Goal: Task Accomplishment & Management: Use online tool/utility

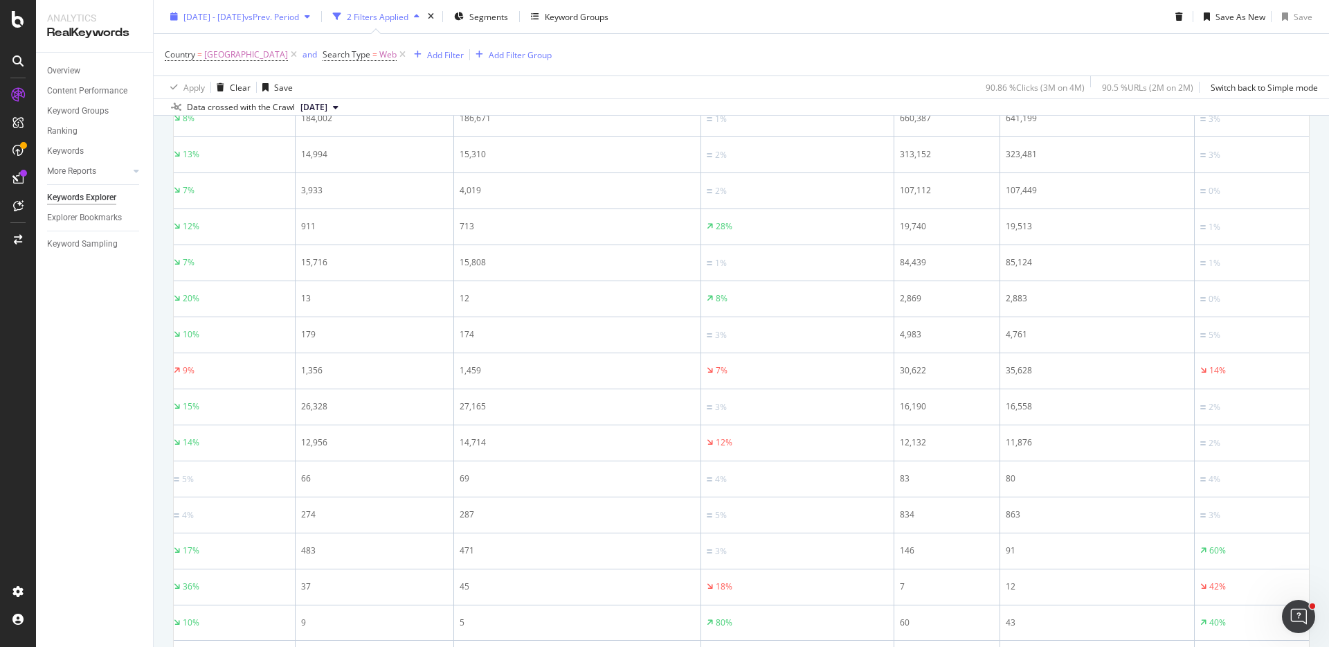
scroll to position [739, 0]
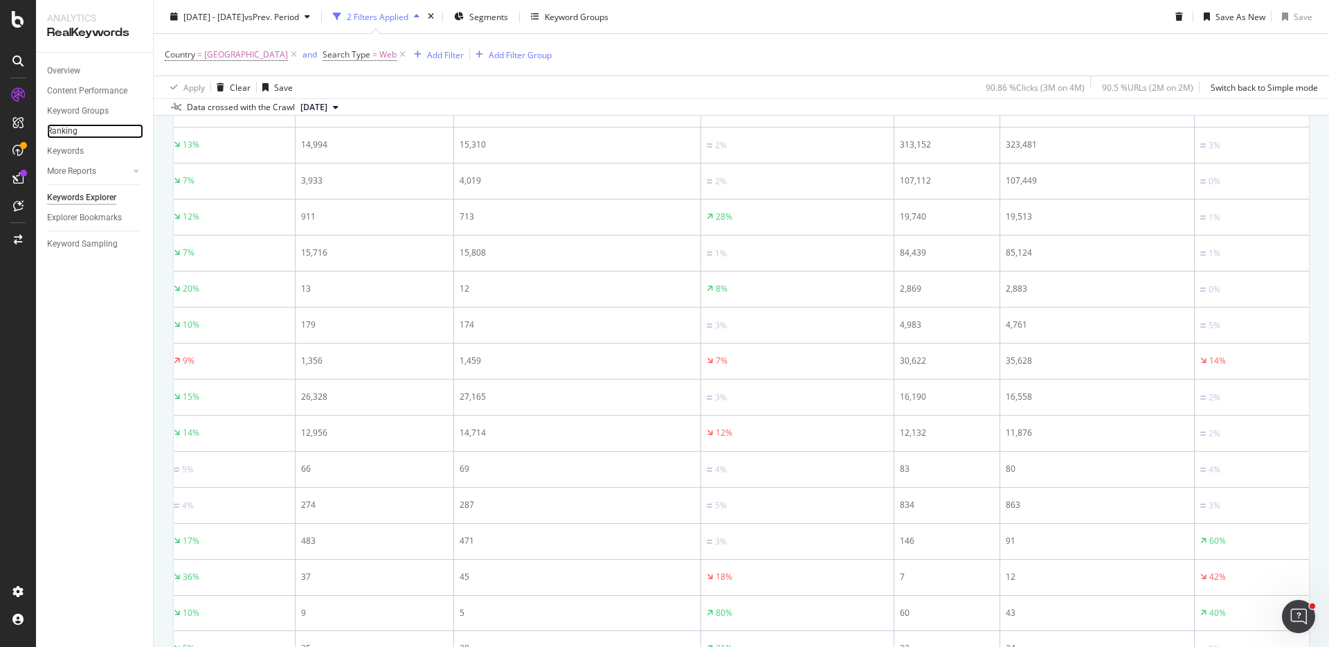
click at [78, 135] on link "Ranking" at bounding box center [95, 131] width 96 height 15
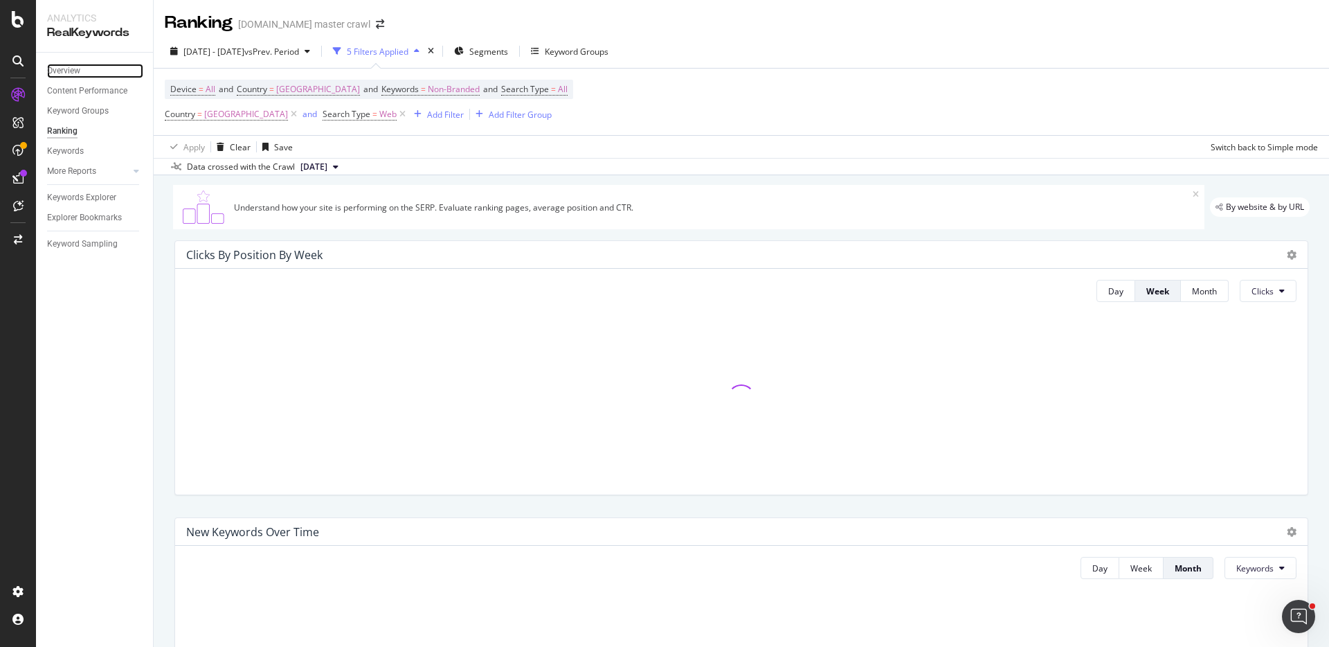
drag, startPoint x: 68, startPoint y: 71, endPoint x: 32, endPoint y: 93, distance: 41.9
click at [68, 71] on div "Overview" at bounding box center [63, 71] width 33 height 15
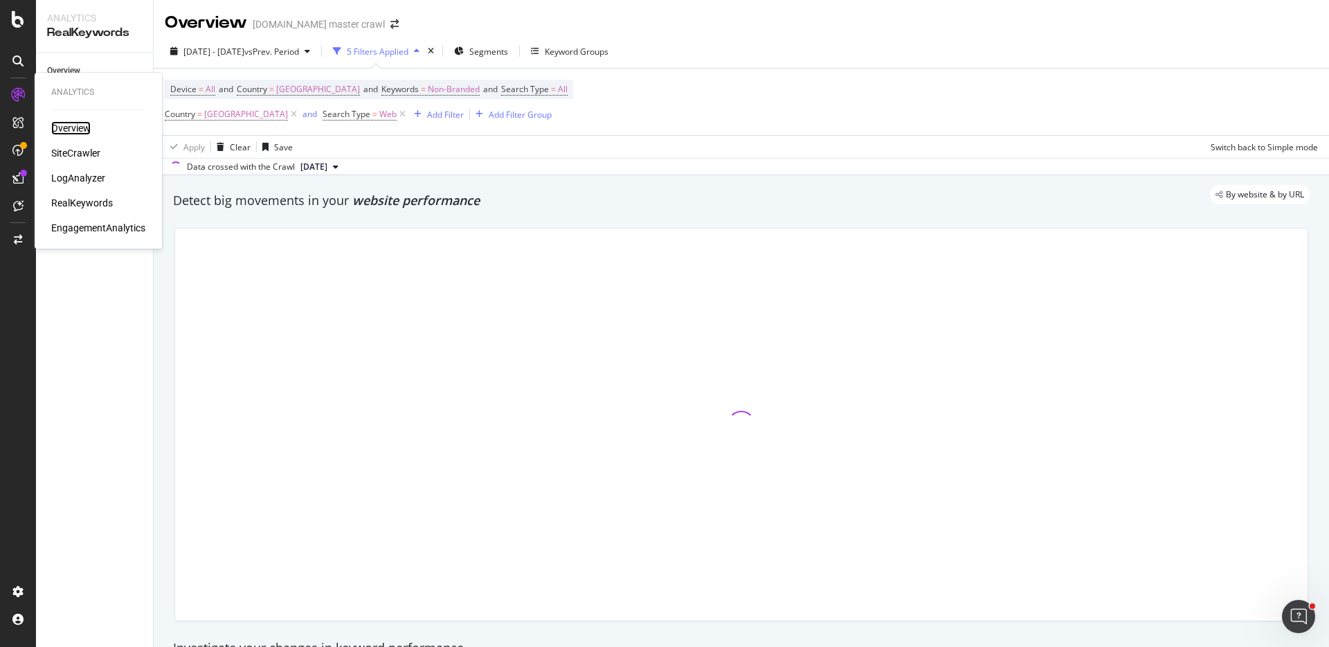
click at [75, 127] on div "Overview" at bounding box center [70, 128] width 39 height 14
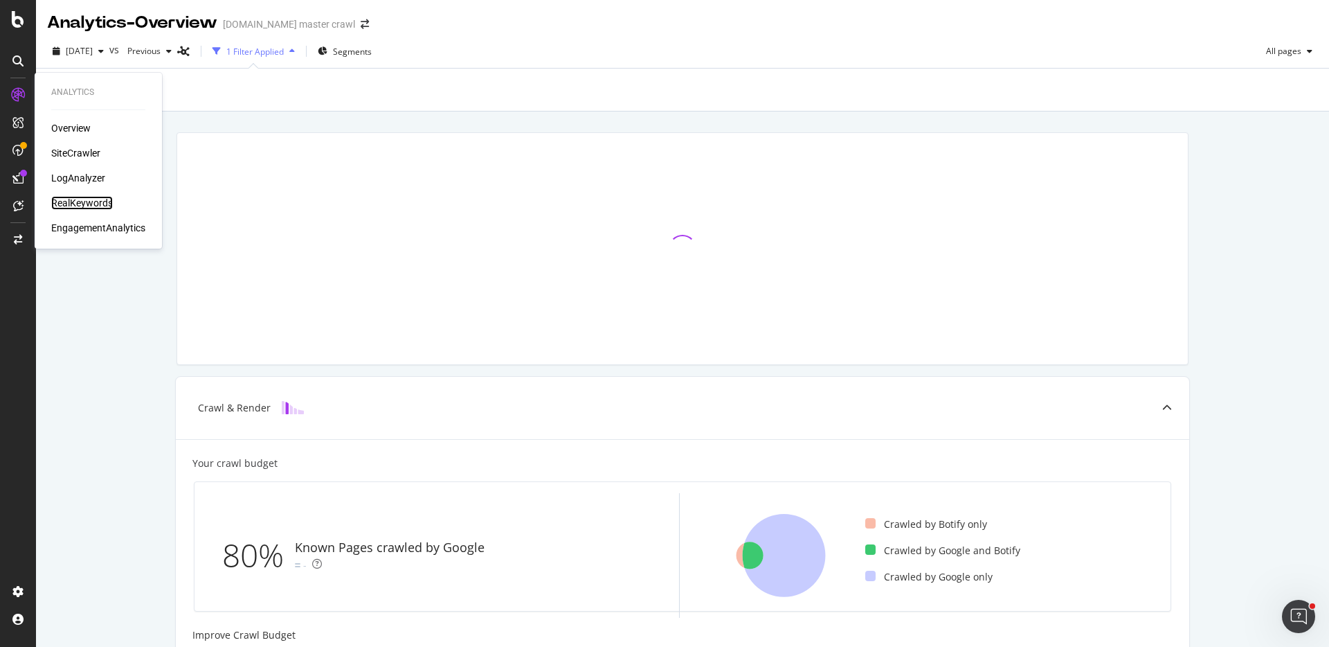
click at [89, 202] on div "RealKeywords" at bounding box center [82, 203] width 62 height 14
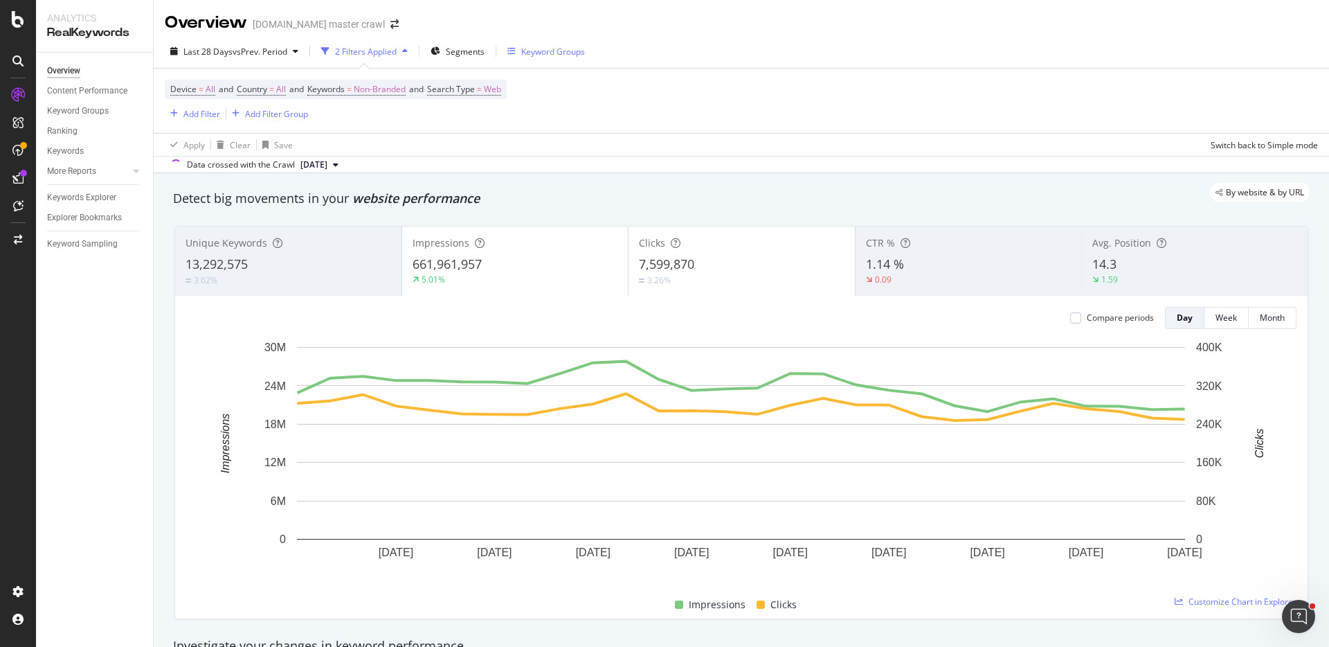
click at [537, 53] on div "Keyword Groups" at bounding box center [553, 52] width 64 height 12
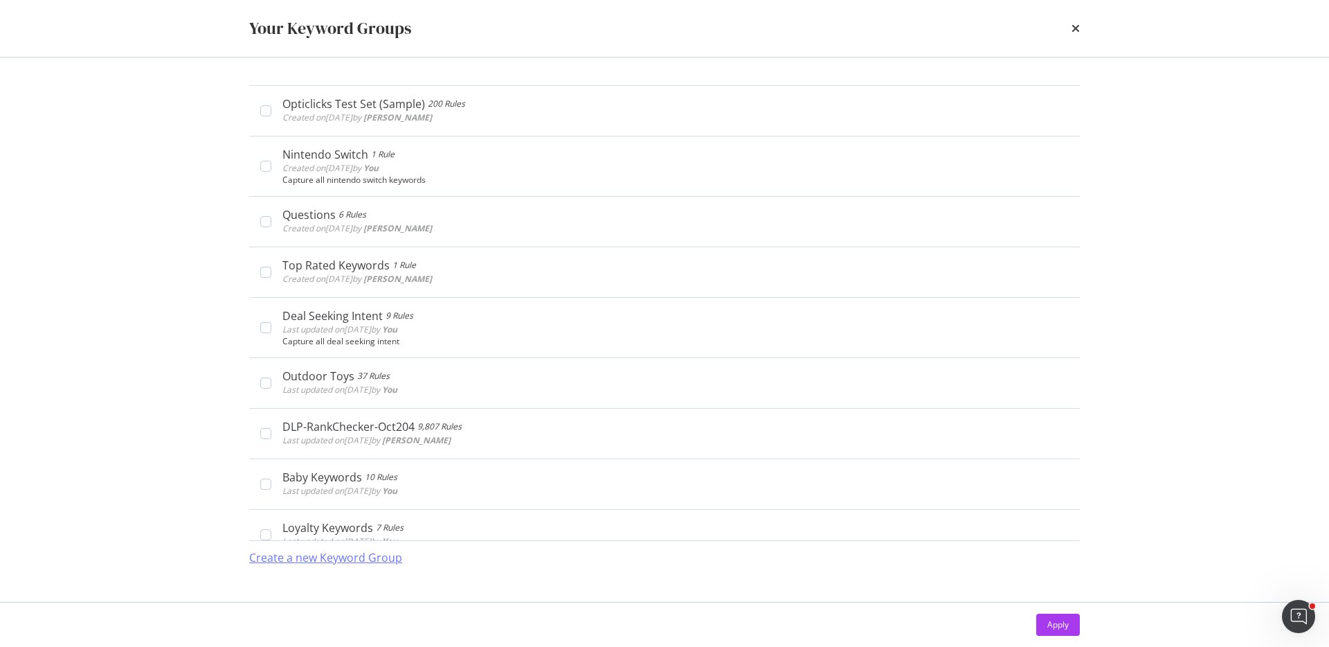
click at [361, 557] on div "Create a new Keyword Group" at bounding box center [325, 558] width 153 height 16
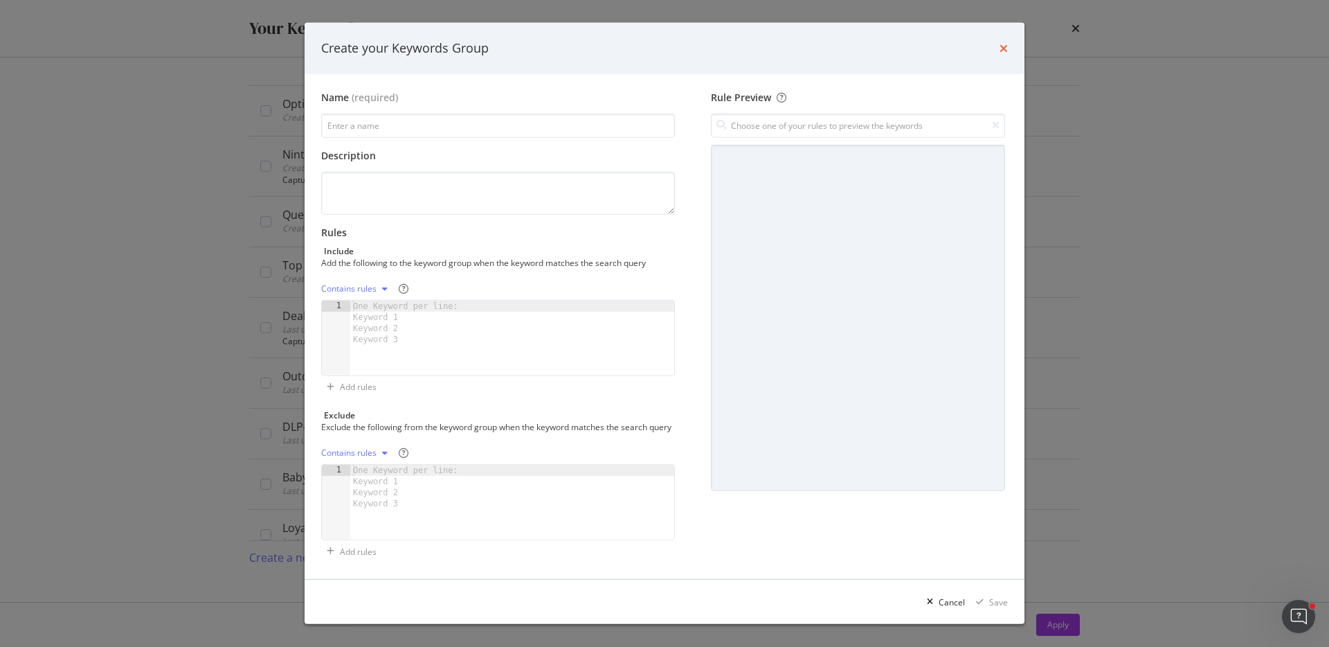
click at [1007, 46] on icon "times" at bounding box center [1004, 48] width 8 height 11
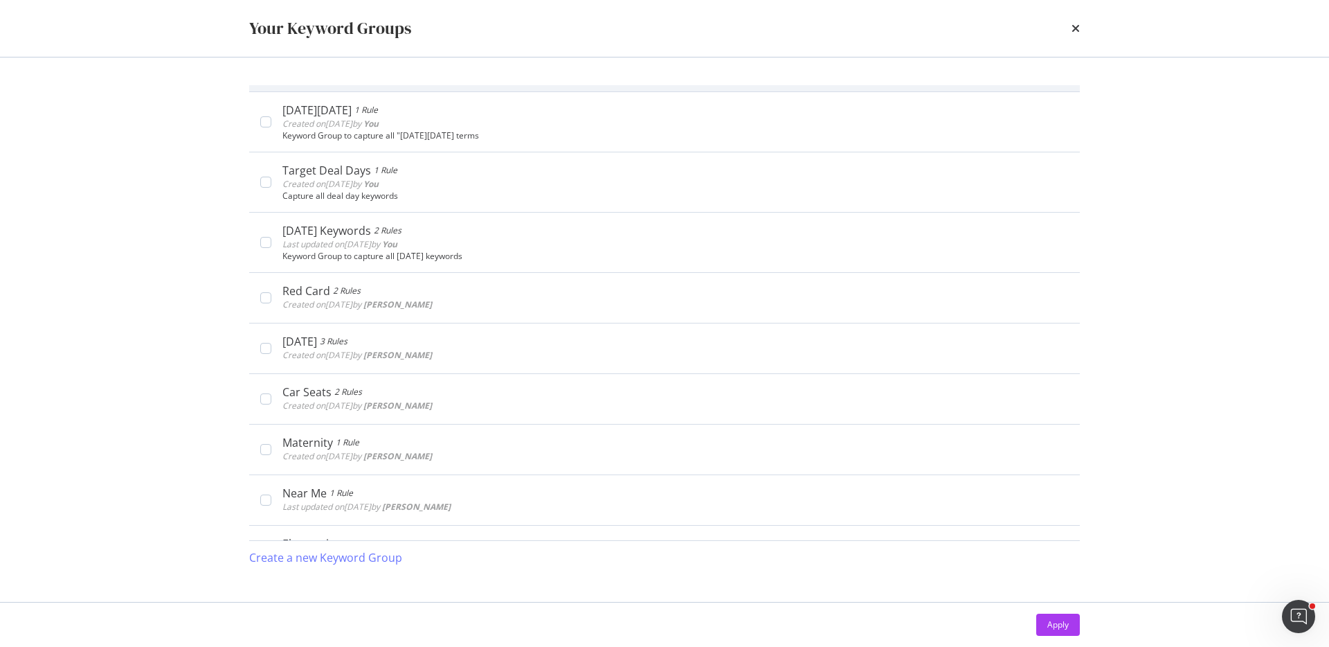
scroll to position [2316, 0]
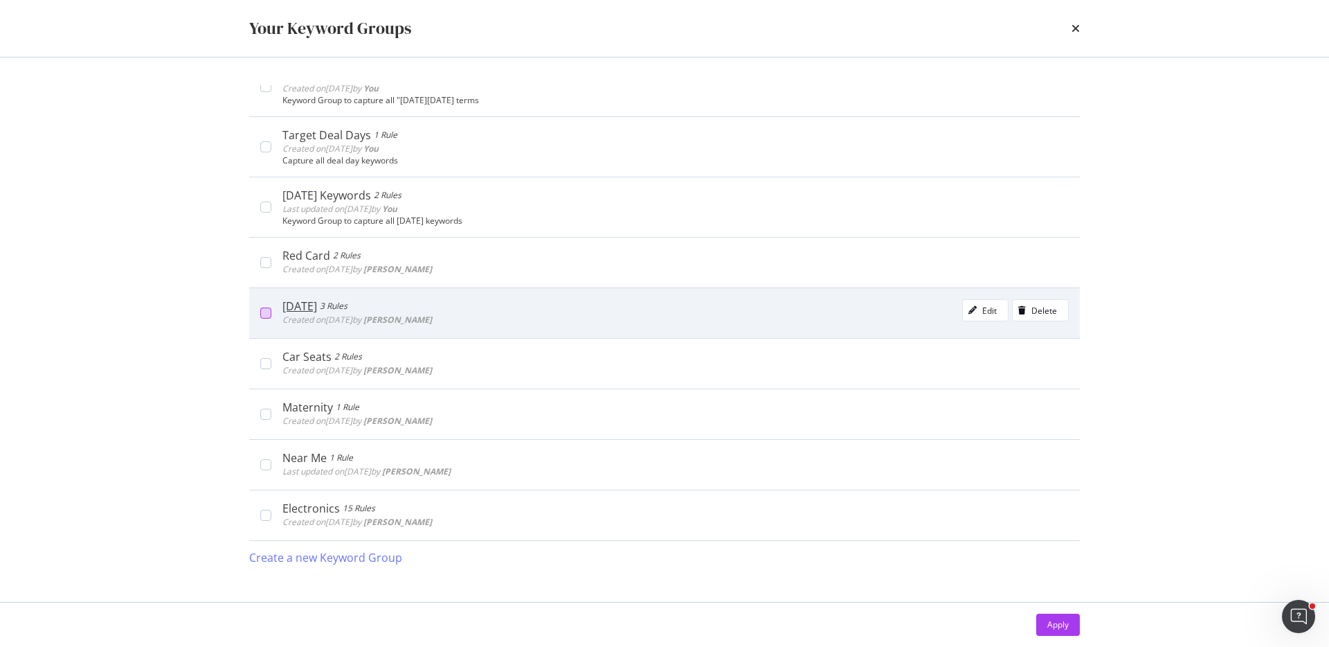
click at [270, 313] on div "modal" at bounding box center [265, 312] width 11 height 11
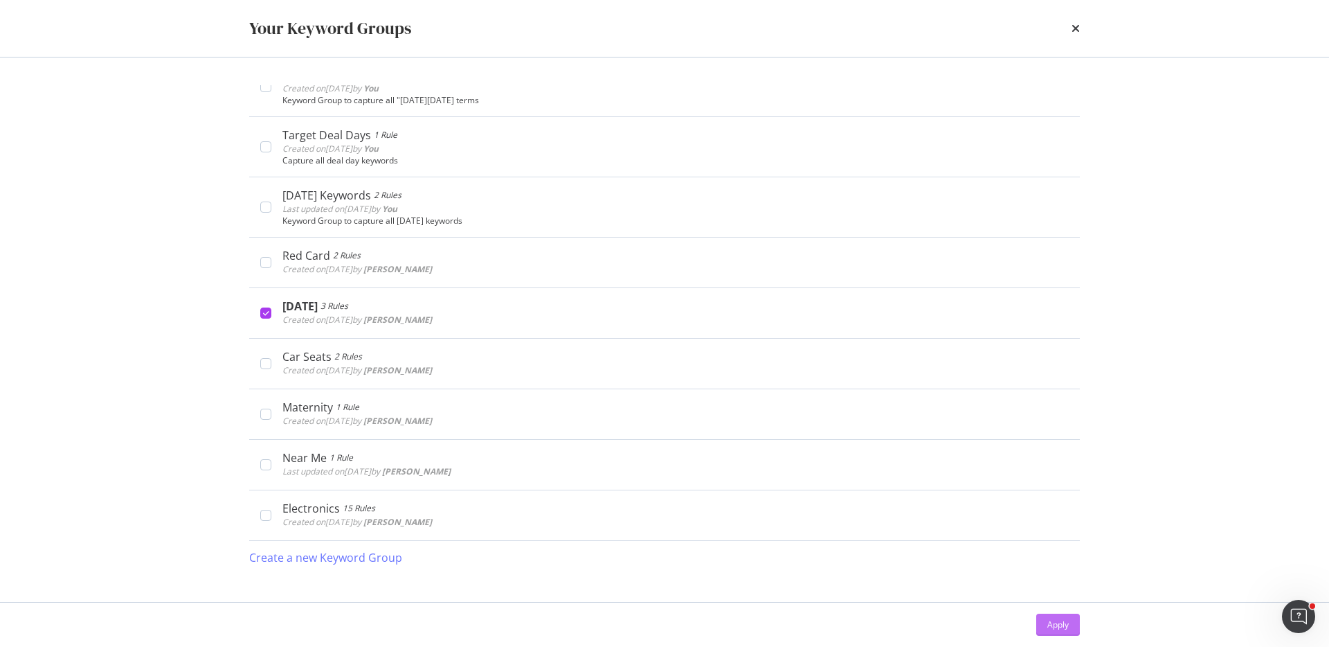
click at [1035, 561] on div "Apply" at bounding box center [1057, 624] width 21 height 21
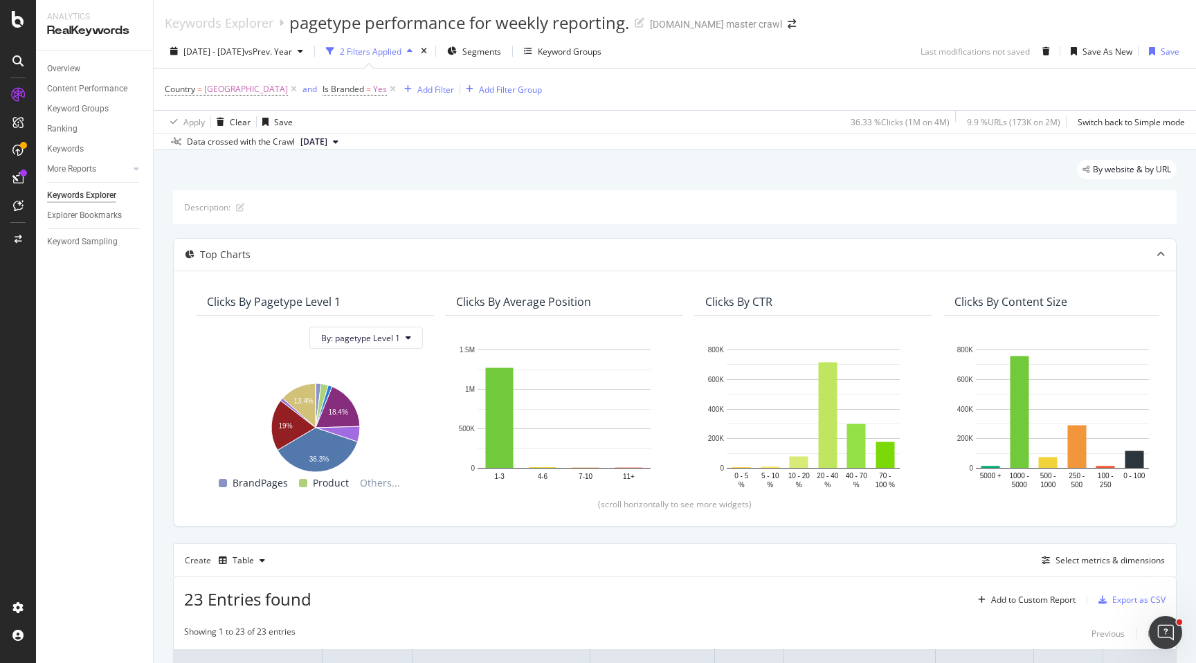
scroll to position [997, 0]
